Goal: Check status: Check status

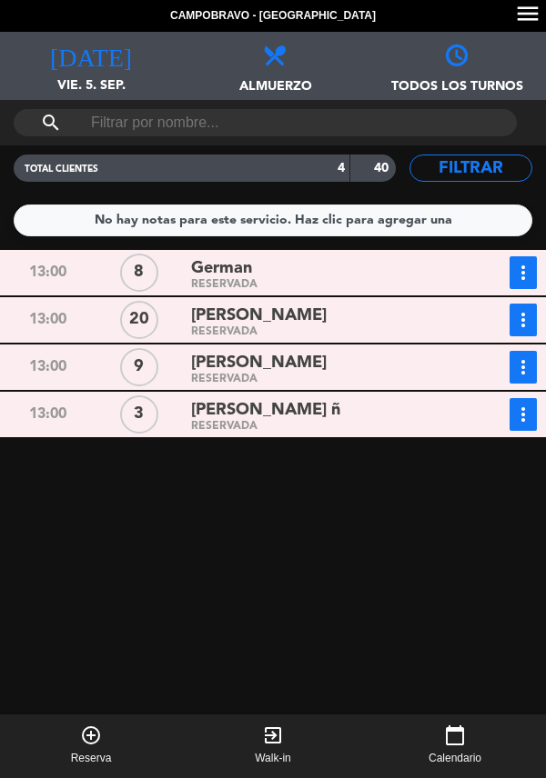
scroll to position [10, 0]
click at [338, 406] on div "[PERSON_NAME] ñ" at bounding box center [322, 410] width 262 height 25
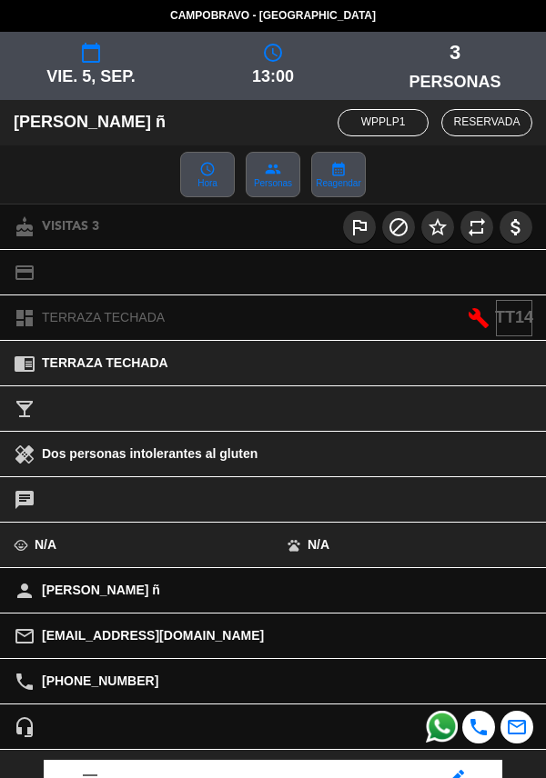
scroll to position [238, 0]
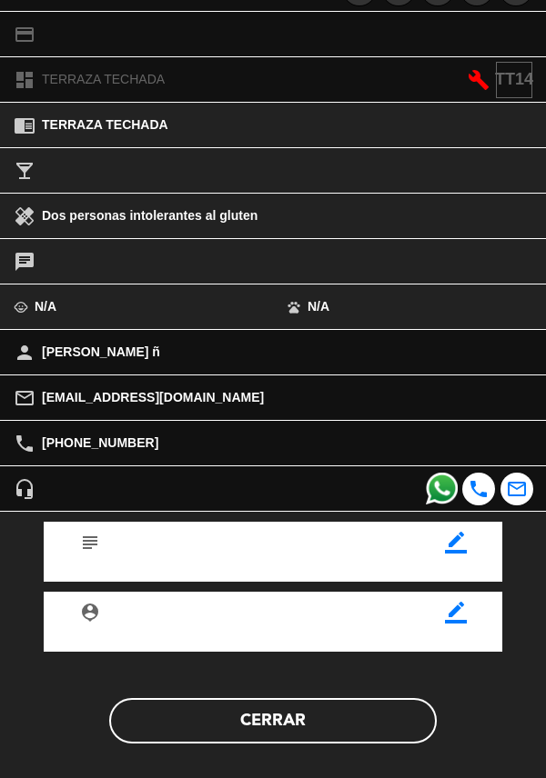
click at [297, 720] on button "Cerrar" at bounding box center [272, 720] width 327 height 45
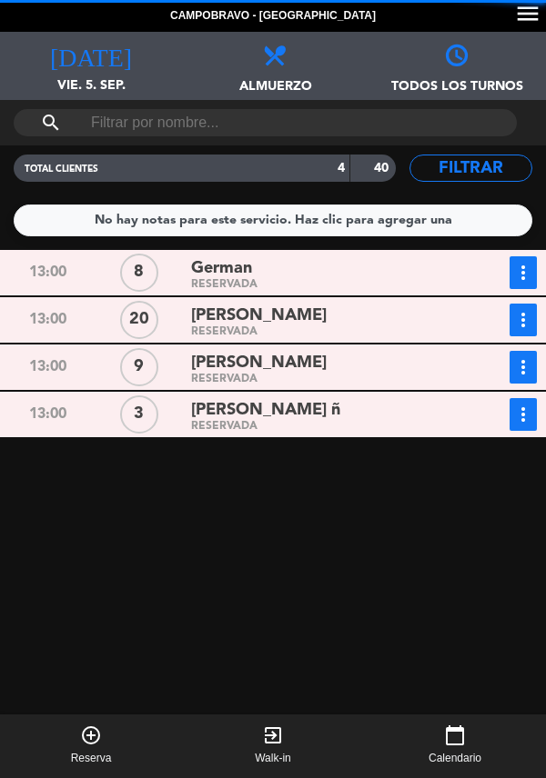
scroll to position [0, 0]
click at [338, 273] on div "German" at bounding box center [322, 268] width 262 height 25
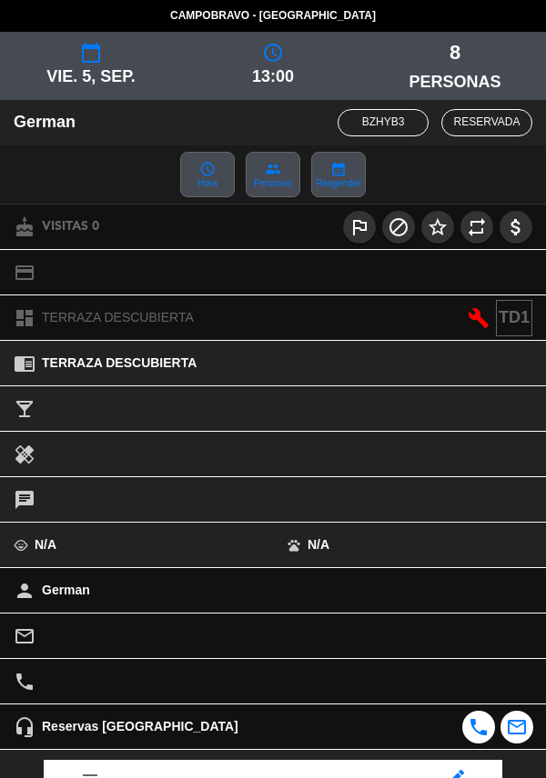
scroll to position [238, 0]
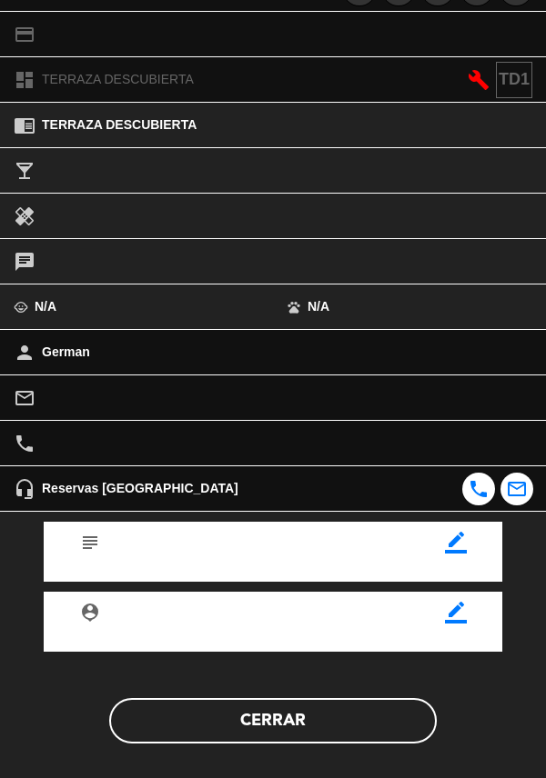
click at [278, 713] on button "Cerrar" at bounding box center [272, 720] width 327 height 45
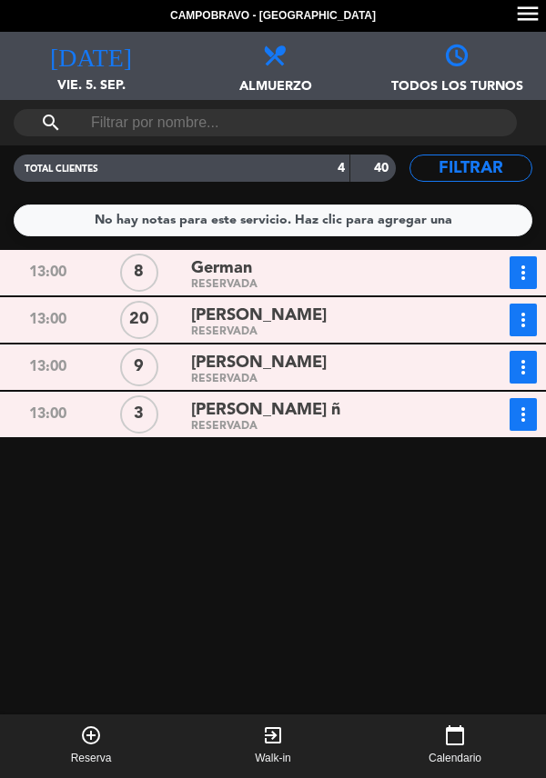
click at [342, 329] on div "RESERVADA" at bounding box center [322, 332] width 262 height 8
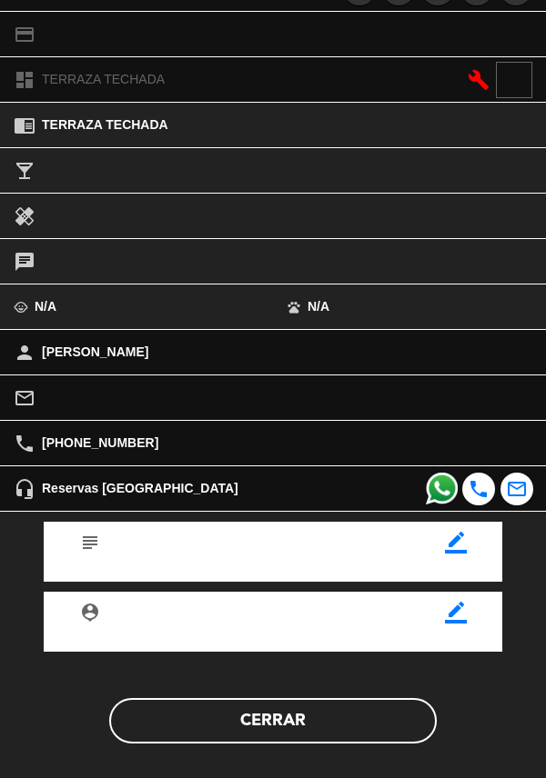
click at [286, 732] on button "Cerrar" at bounding box center [272, 720] width 327 height 45
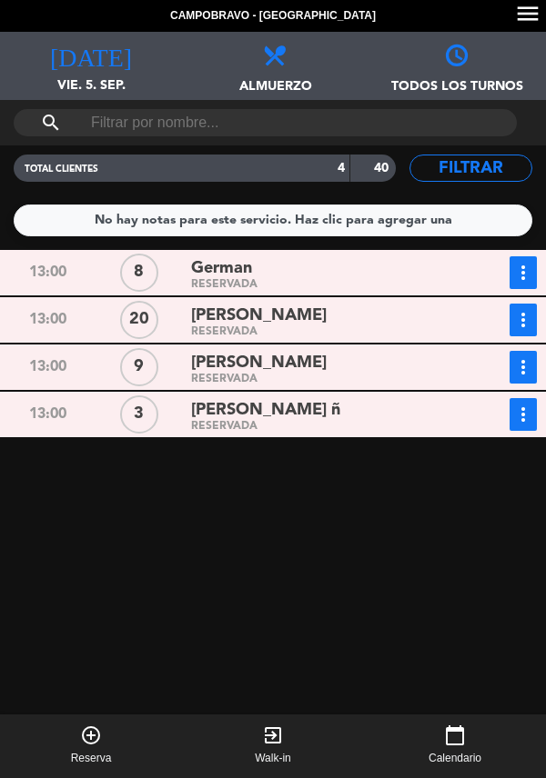
click at [317, 326] on div "[PERSON_NAME]" at bounding box center [322, 316] width 262 height 25
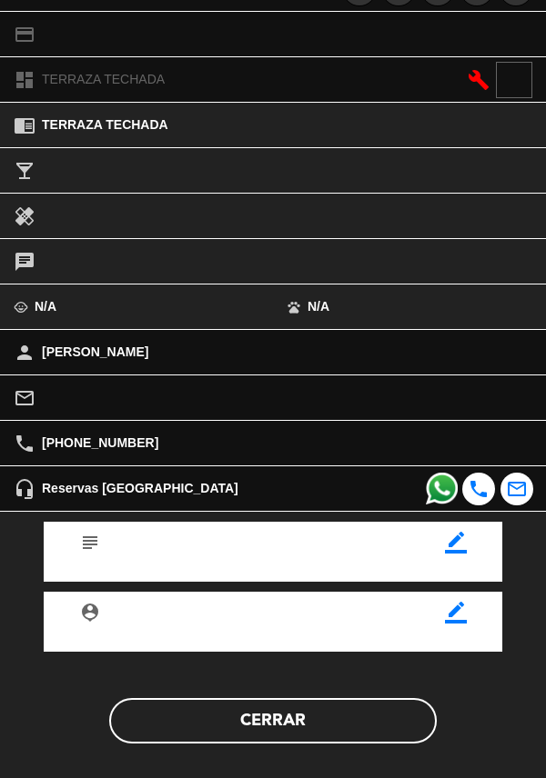
click at [288, 727] on button "Cerrar" at bounding box center [272, 720] width 327 height 45
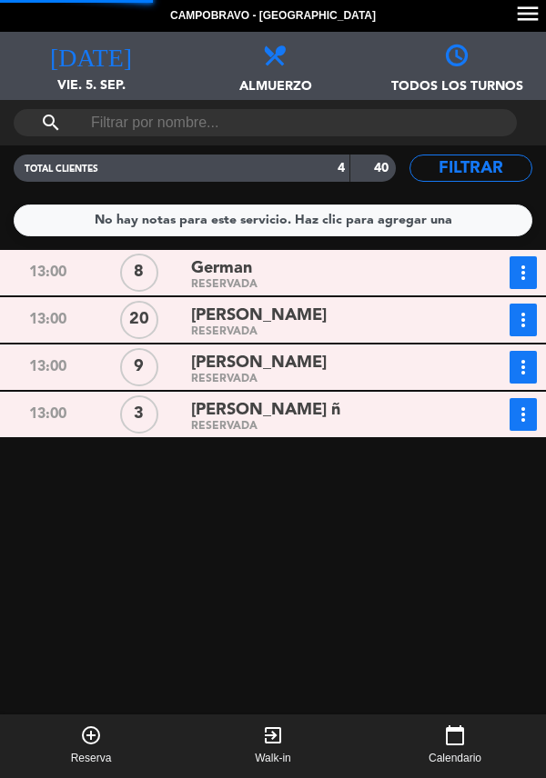
click at [281, 274] on div "German" at bounding box center [322, 268] width 262 height 25
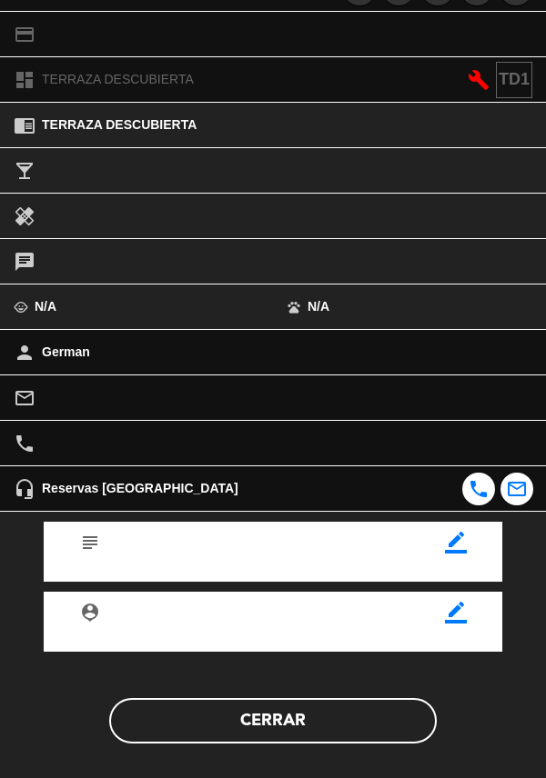
click at [281, 728] on button "Cerrar" at bounding box center [272, 720] width 327 height 45
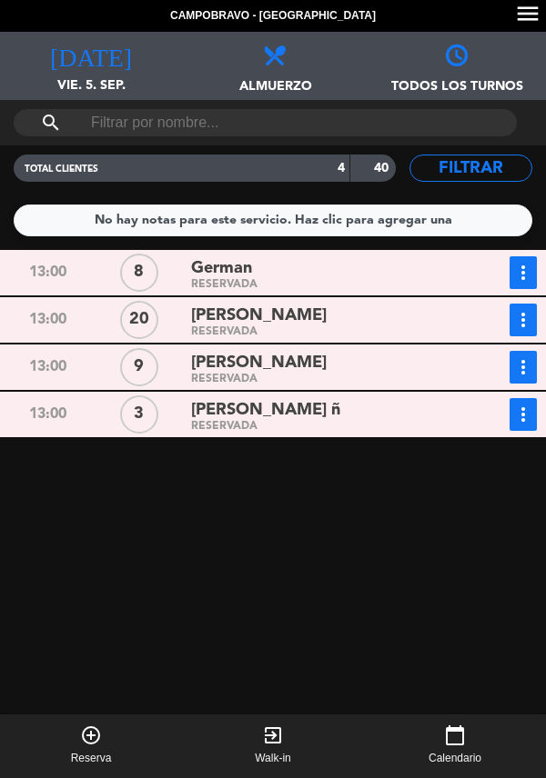
click at [340, 374] on div "[PERSON_NAME]" at bounding box center [322, 363] width 262 height 25
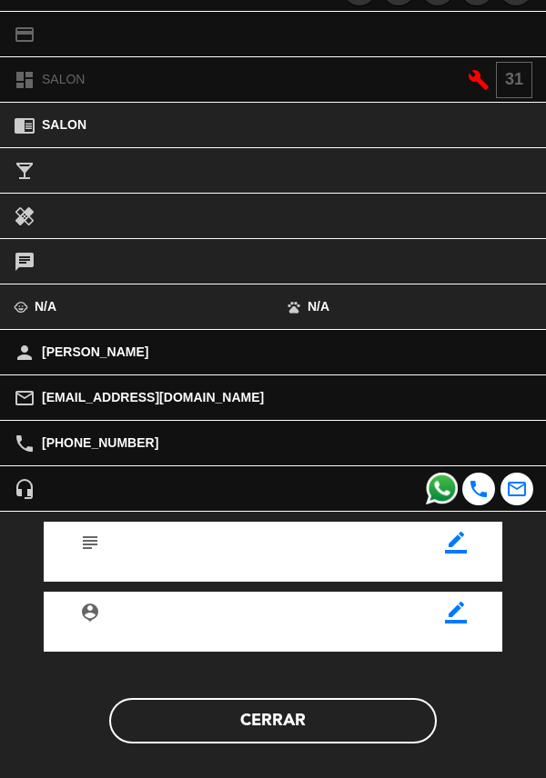
click at [308, 721] on button "Cerrar" at bounding box center [272, 720] width 327 height 45
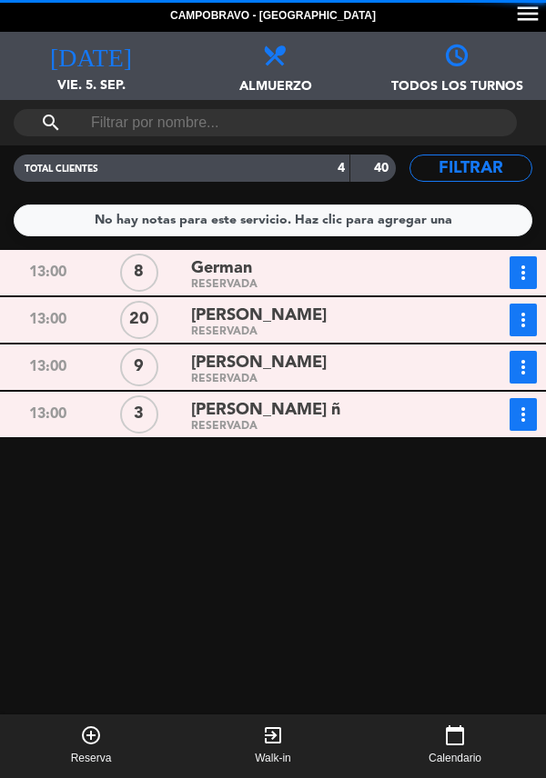
click at [347, 419] on div "[PERSON_NAME] ñ" at bounding box center [322, 410] width 262 height 25
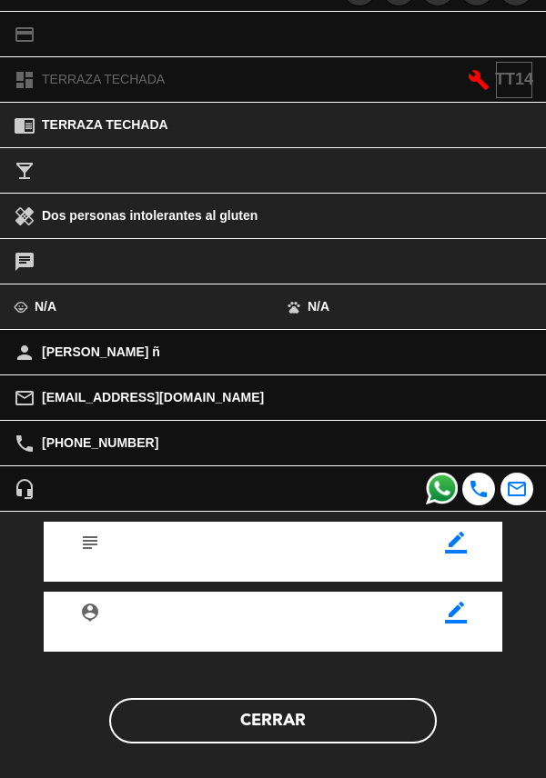
click at [276, 727] on button "Cerrar" at bounding box center [272, 720] width 327 height 45
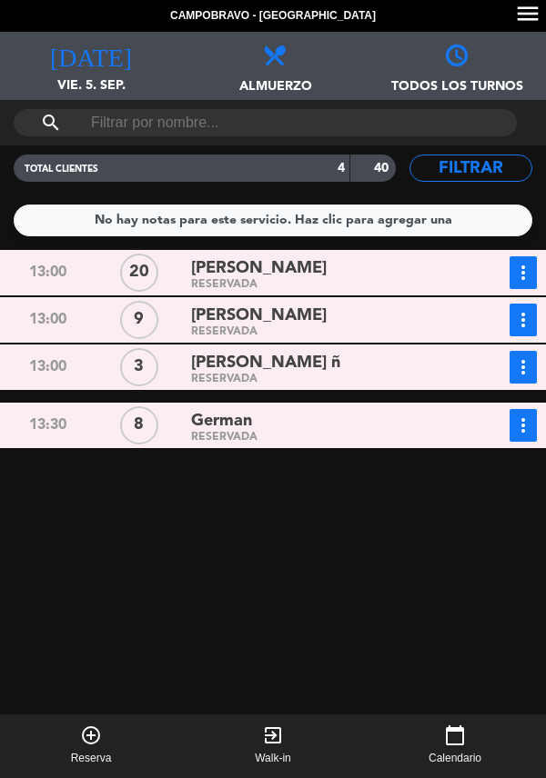
click at [318, 423] on div "German" at bounding box center [322, 421] width 262 height 25
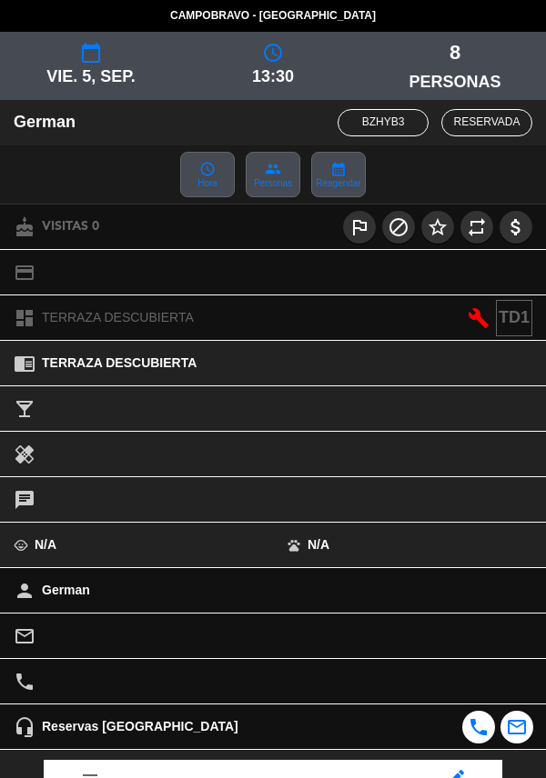
scroll to position [238, 0]
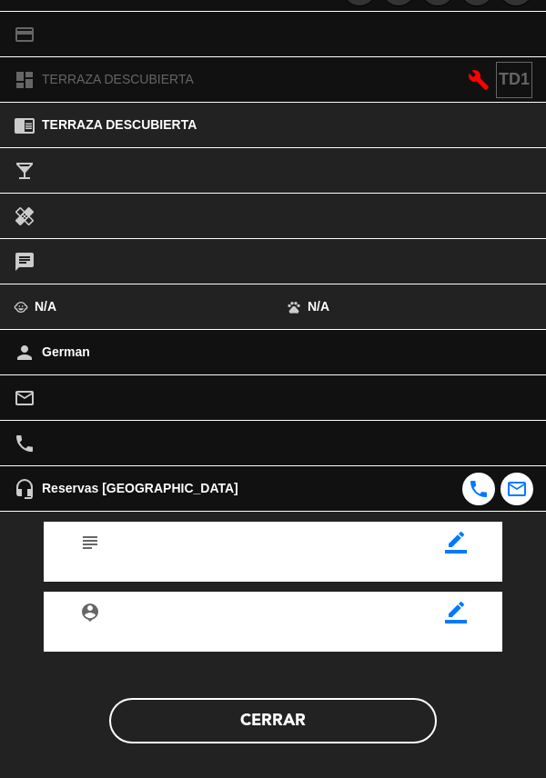
click at [280, 705] on button "Cerrar" at bounding box center [272, 720] width 327 height 45
